Goal: Information Seeking & Learning: Learn about a topic

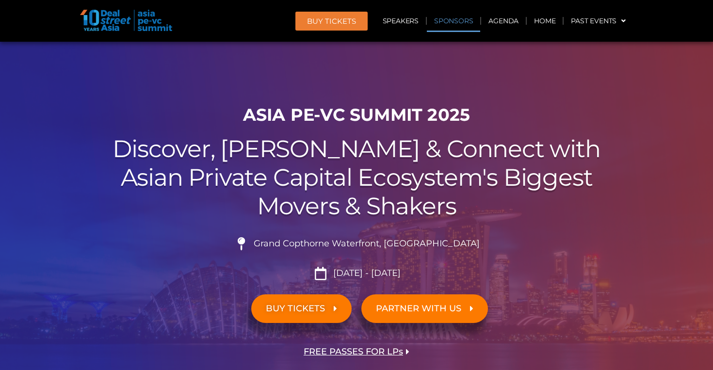
click at [447, 22] on link "Sponsors" at bounding box center [453, 21] width 53 height 22
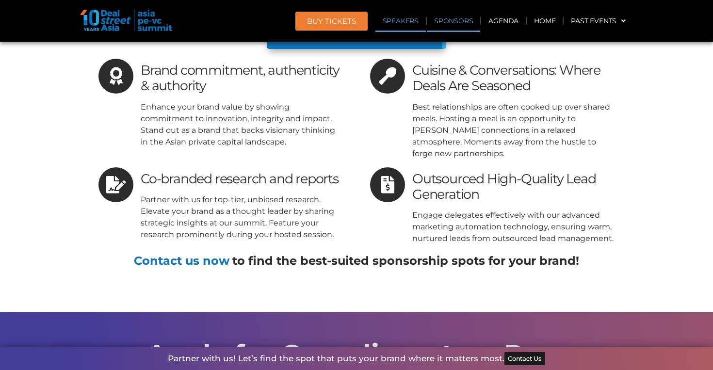
scroll to position [9879, 0]
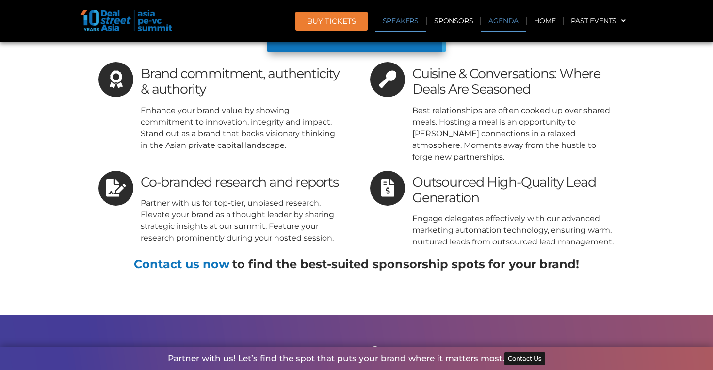
click at [502, 20] on link "Agenda" at bounding box center [503, 21] width 45 height 22
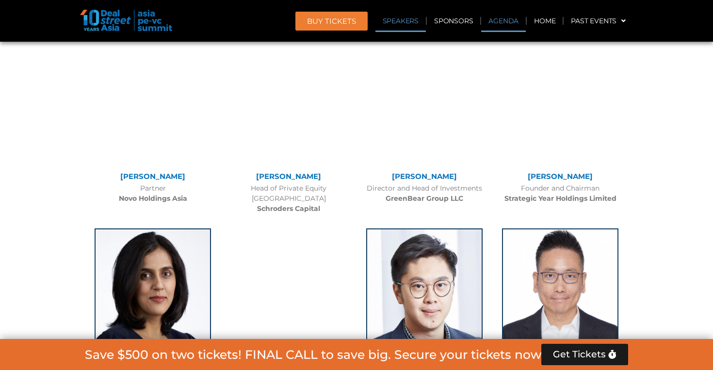
scroll to position [507, 0]
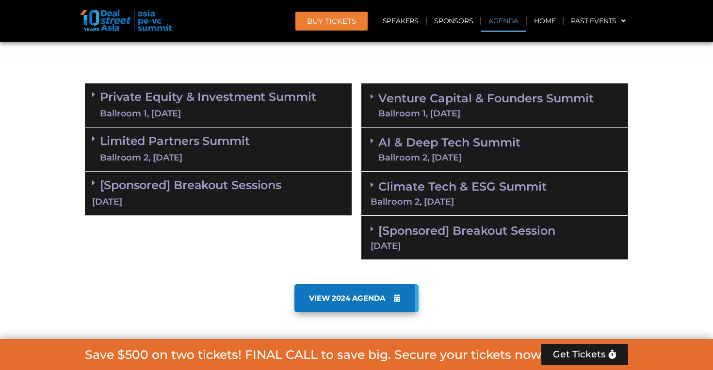
click at [413, 239] on div "[Sponsored] Breakout Session 11 Sept" at bounding box center [494, 238] width 267 height 44
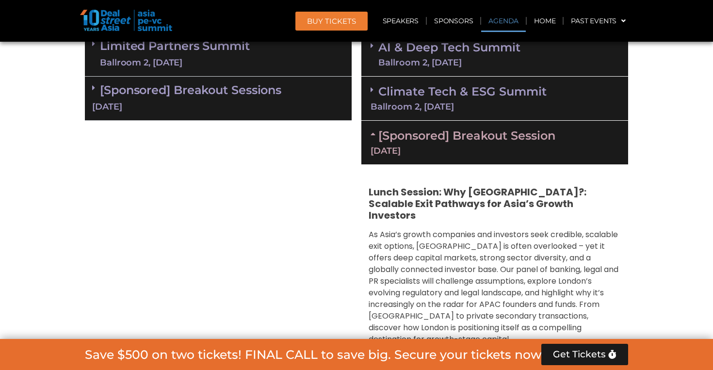
scroll to position [669, 0]
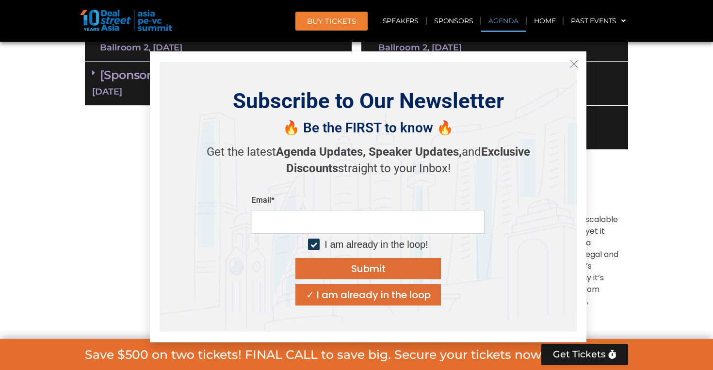
click at [576, 57] on button "Close" at bounding box center [574, 64] width 16 height 16
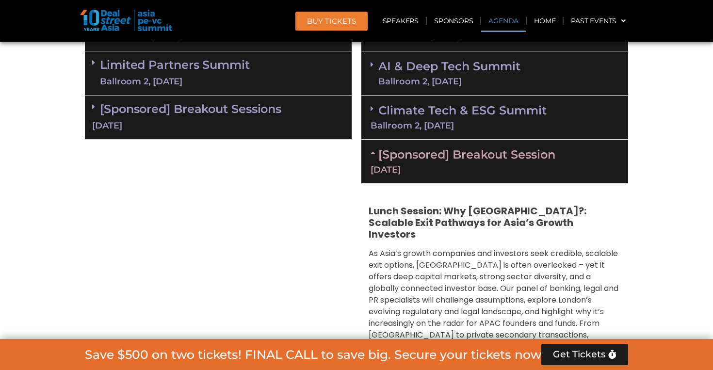
scroll to position [556, 0]
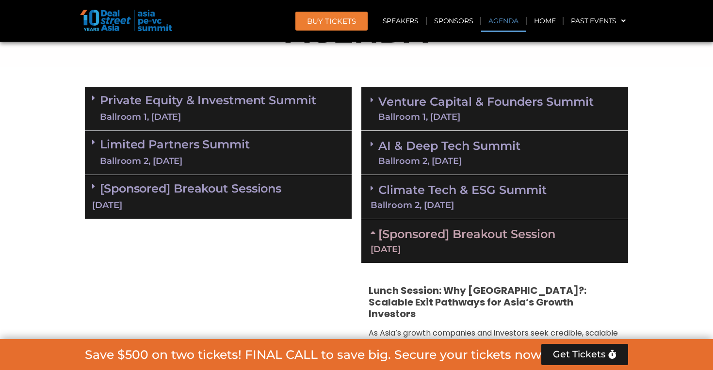
click at [553, 234] on link "[Sponsored] Breakout Session 11 Sept" at bounding box center [494, 240] width 248 height 27
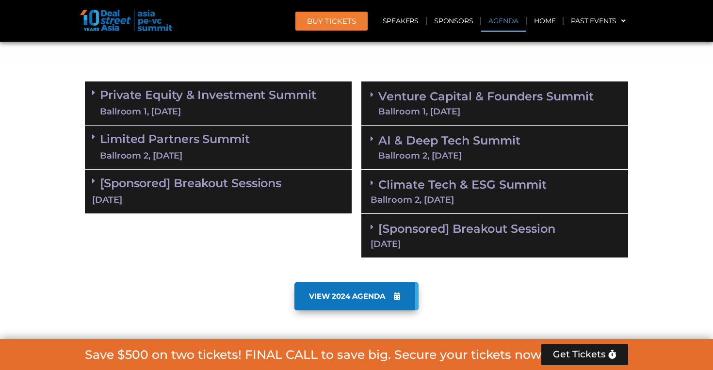
click at [553, 234] on link "[Sponsored] Breakout Session 11 Sept" at bounding box center [494, 235] width 248 height 27
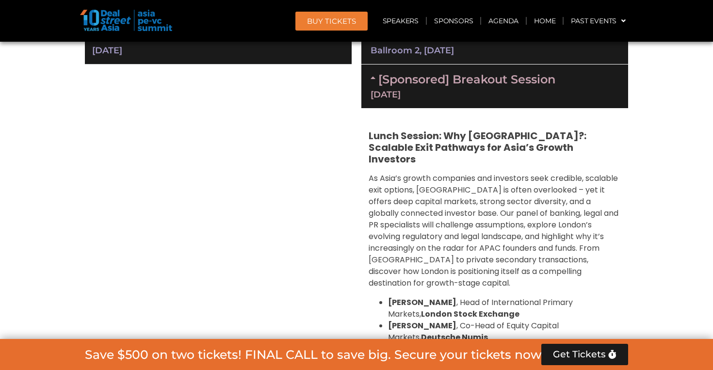
scroll to position [670, 0]
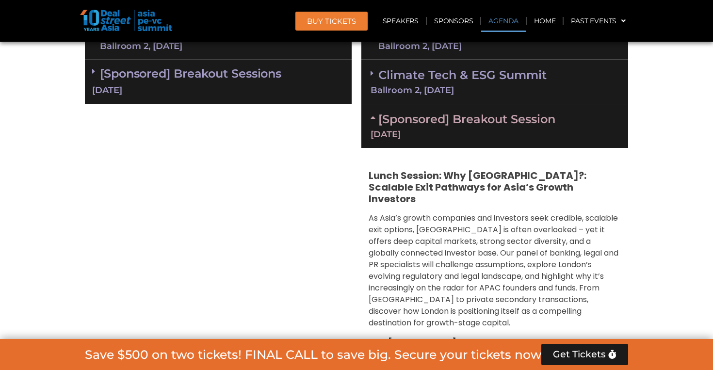
click at [537, 114] on link "[Sponsored] Breakout Session 11 Sept" at bounding box center [494, 125] width 248 height 27
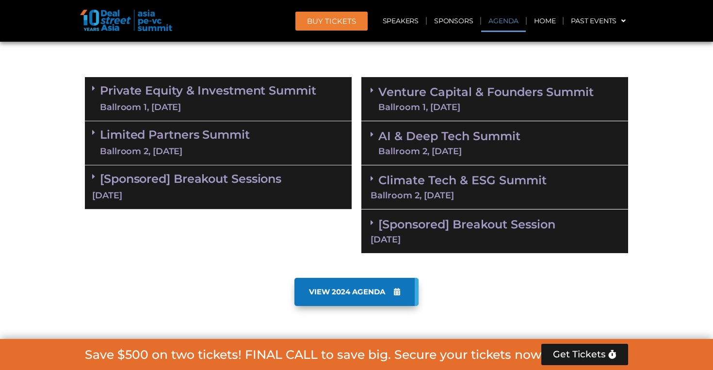
click at [535, 107] on div "Ballroom 1, [DATE]" at bounding box center [485, 107] width 215 height 9
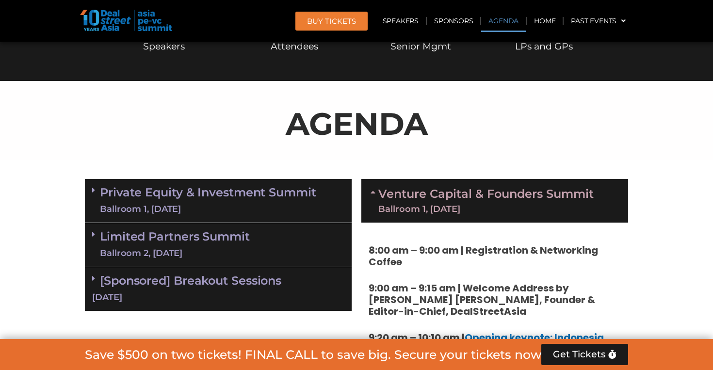
scroll to position [625, 0]
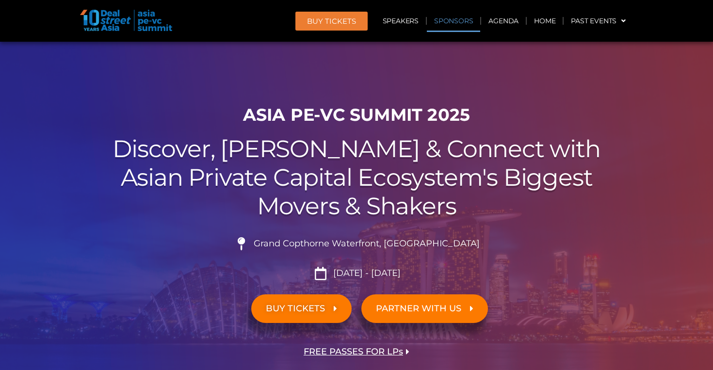
click at [458, 18] on link "Sponsors" at bounding box center [453, 21] width 53 height 22
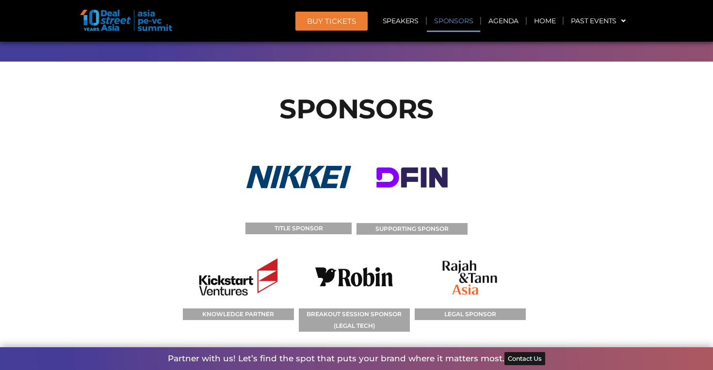
scroll to position [10654, 0]
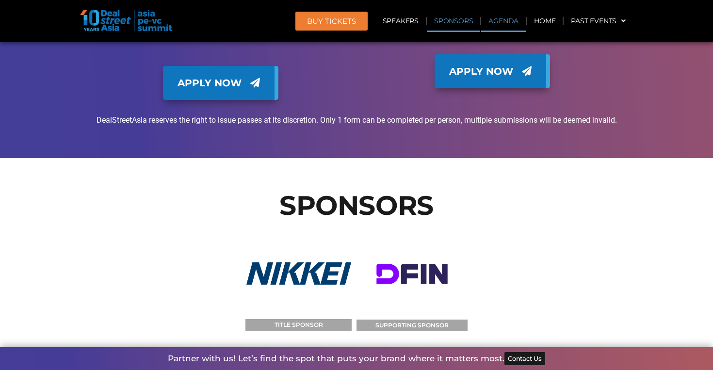
click at [509, 21] on link "Agenda" at bounding box center [503, 21] width 45 height 22
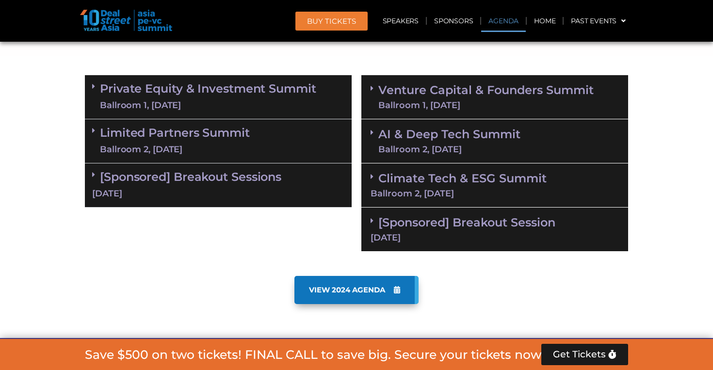
scroll to position [569, 0]
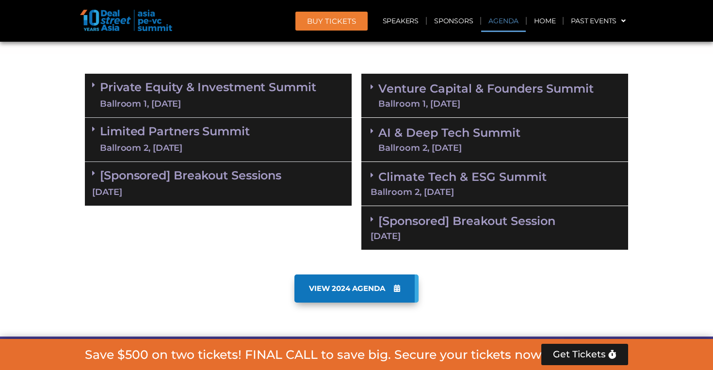
click at [442, 93] on link "Venture Capital & Founders​ Summit Ballroom 1, 11 Sept" at bounding box center [485, 95] width 215 height 25
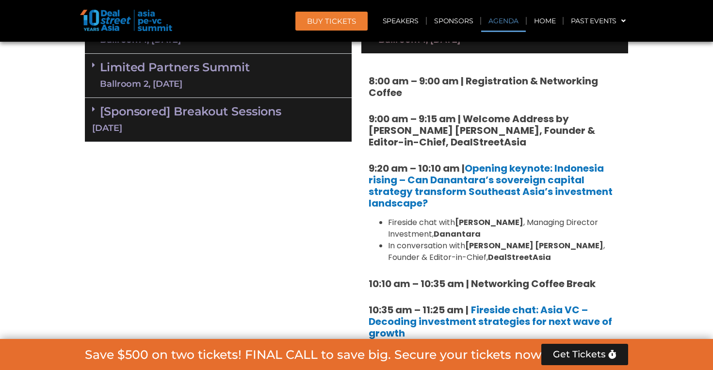
scroll to position [635, 0]
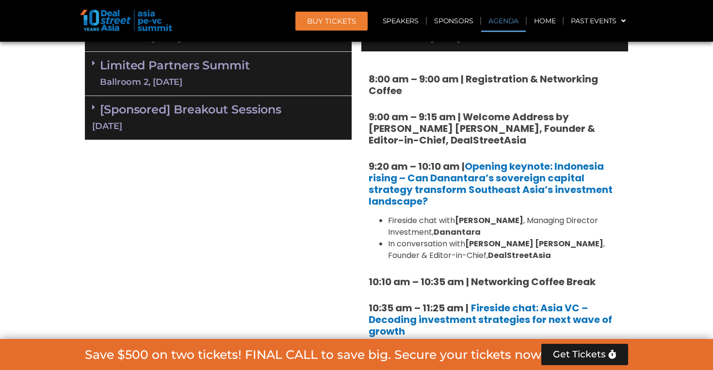
click at [279, 129] on div "[DATE]" at bounding box center [218, 126] width 252 height 12
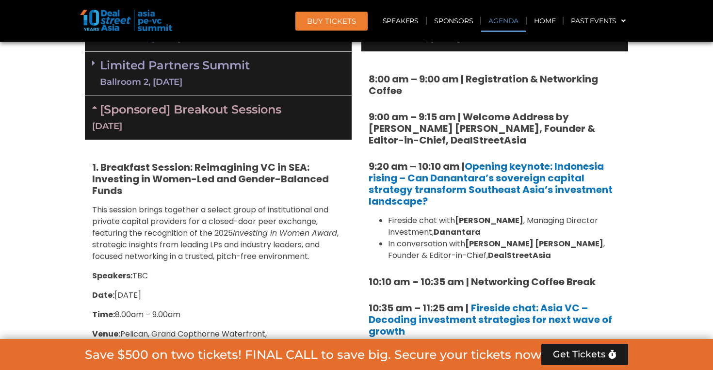
click at [507, 223] on strong "[PERSON_NAME]" at bounding box center [489, 220] width 68 height 11
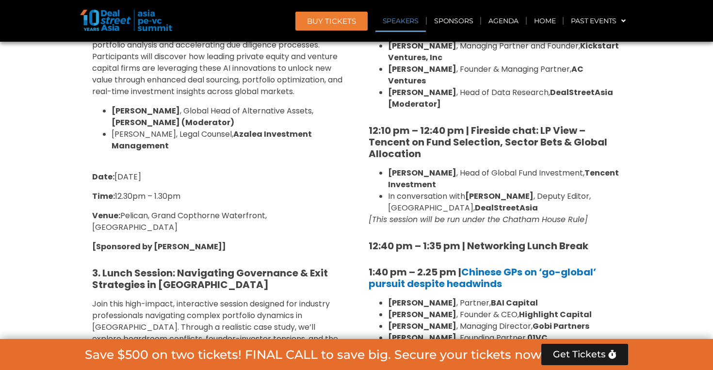
scroll to position [1050, 0]
